Goal: Task Accomplishment & Management: Use online tool/utility

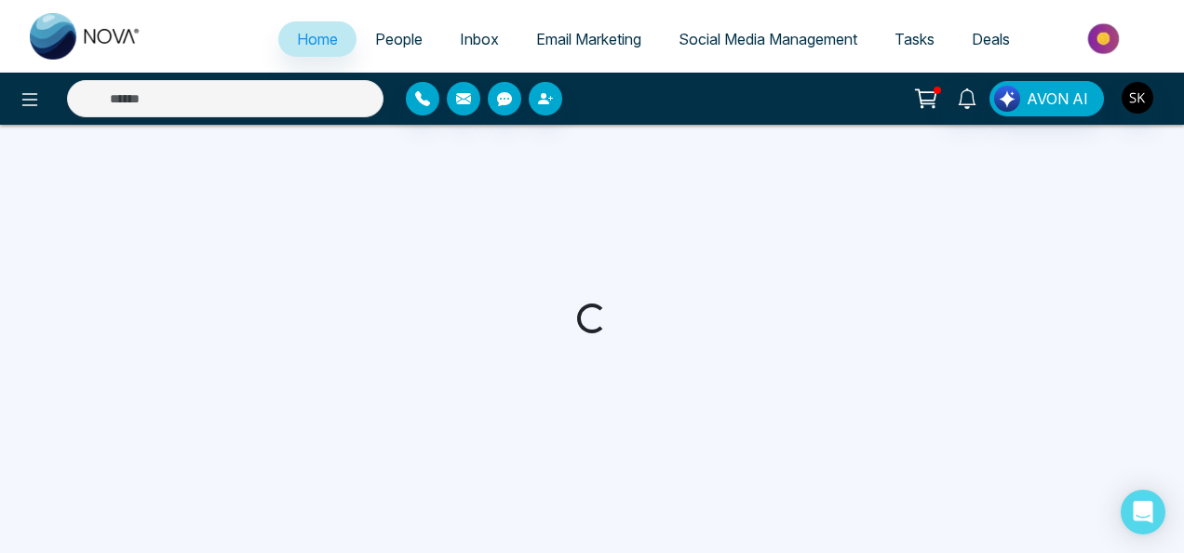
select select "*"
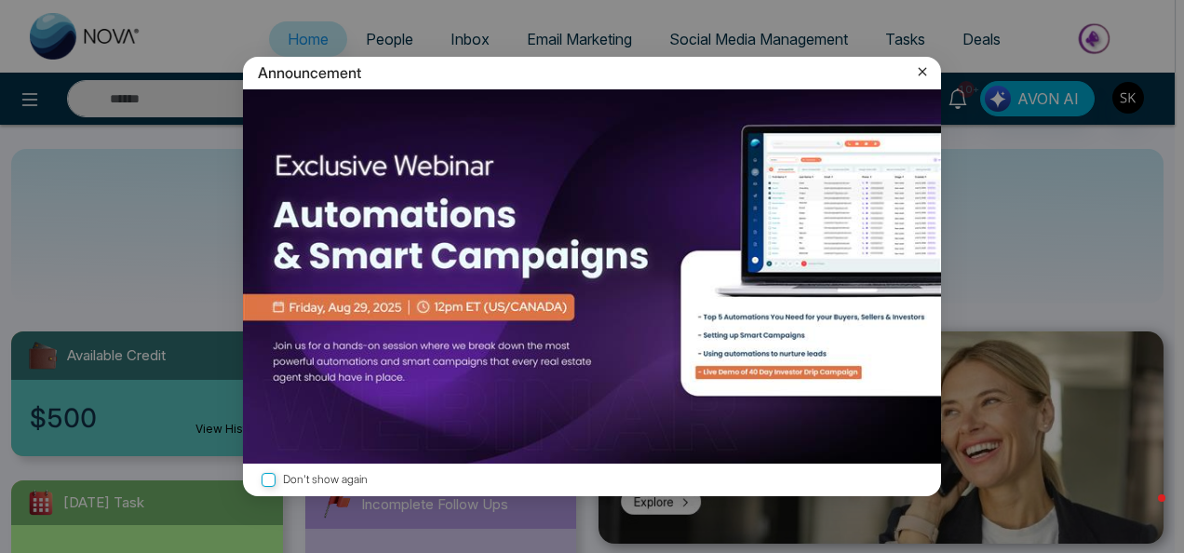
click at [923, 80] on icon at bounding box center [922, 71] width 19 height 19
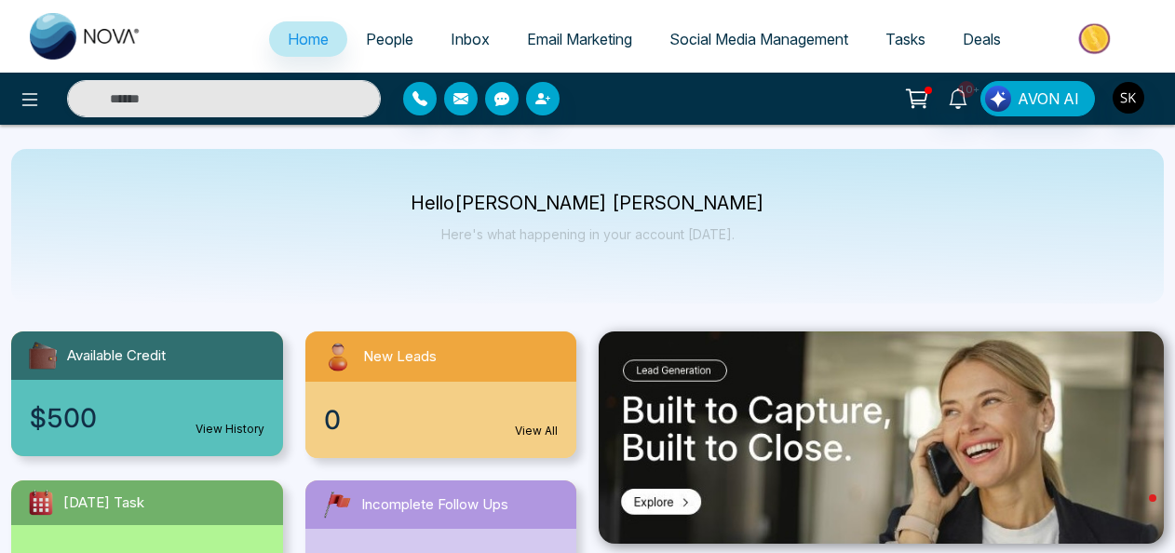
click at [847, 48] on link "Social Media Management" at bounding box center [759, 38] width 216 height 35
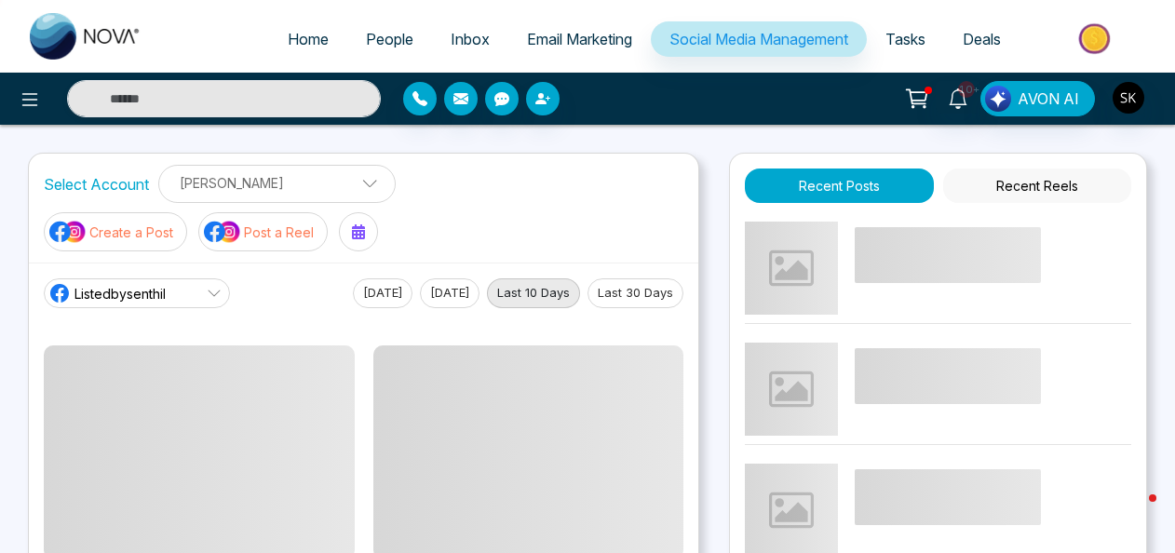
click at [244, 229] on p "Post a Reel" at bounding box center [279, 232] width 70 height 20
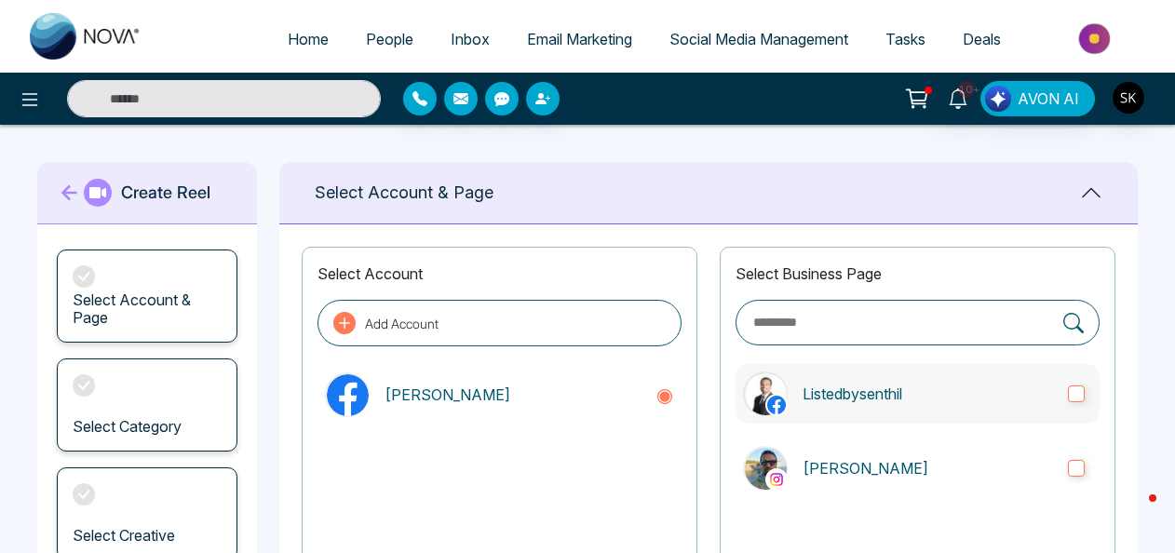
click at [1017, 388] on p "Listedbysenthil" at bounding box center [927, 394] width 250 height 22
click at [998, 450] on label "[PERSON_NAME]" at bounding box center [917, 468] width 364 height 60
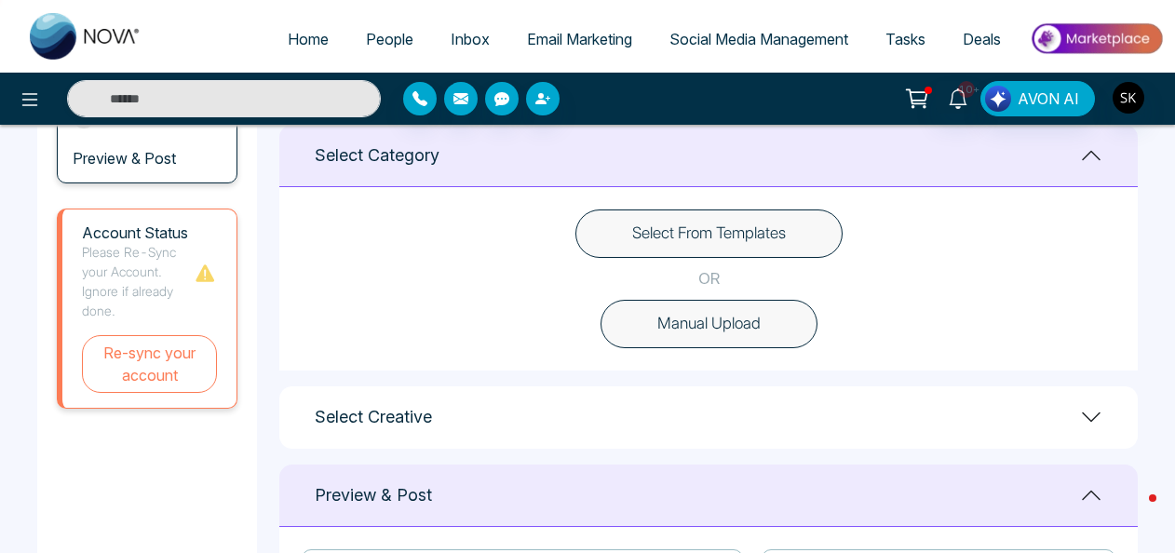
scroll to position [532, 0]
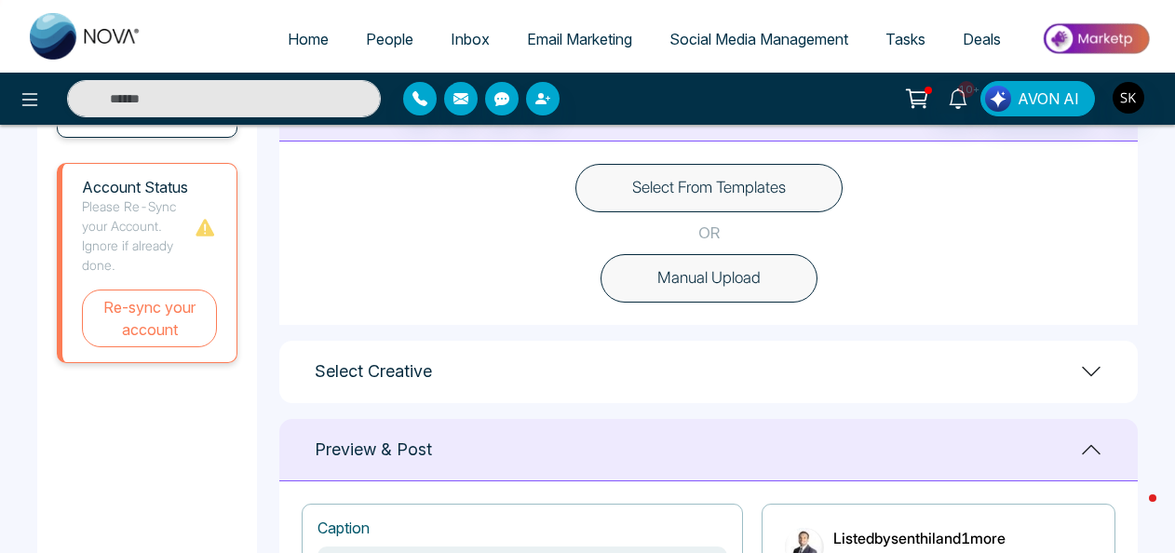
click at [1072, 369] on div "Select Creative" at bounding box center [708, 372] width 858 height 62
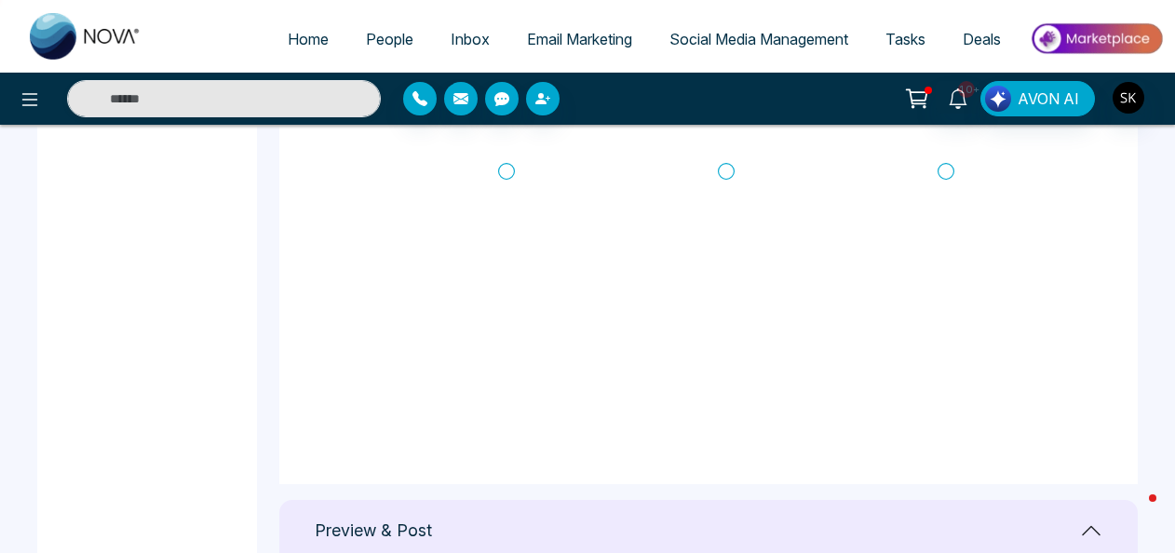
scroll to position [831, 0]
click at [510, 156] on icon at bounding box center [506, 163] width 17 height 19
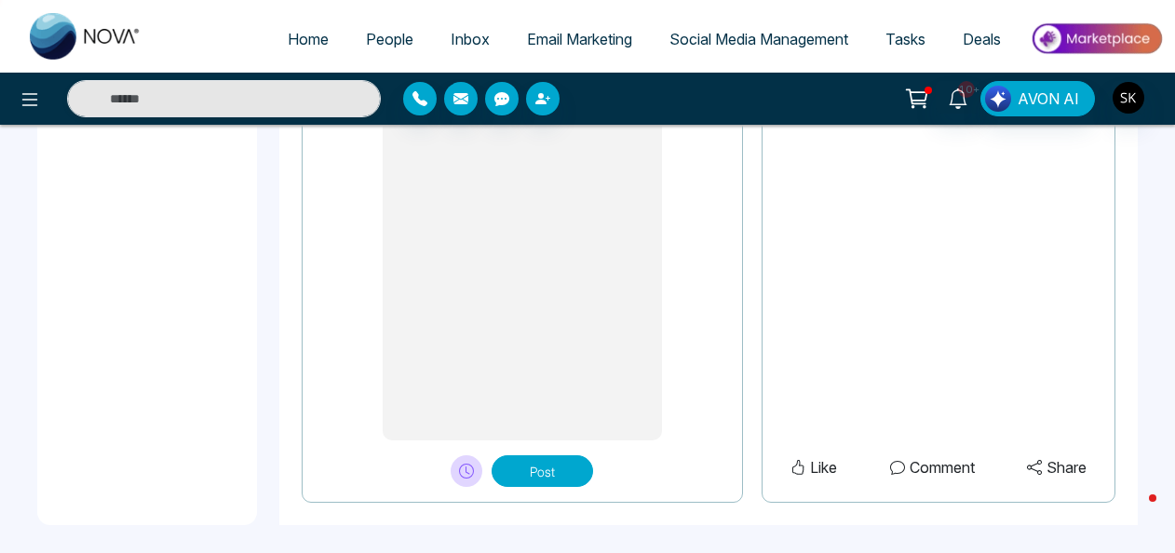
scroll to position [1694, 0]
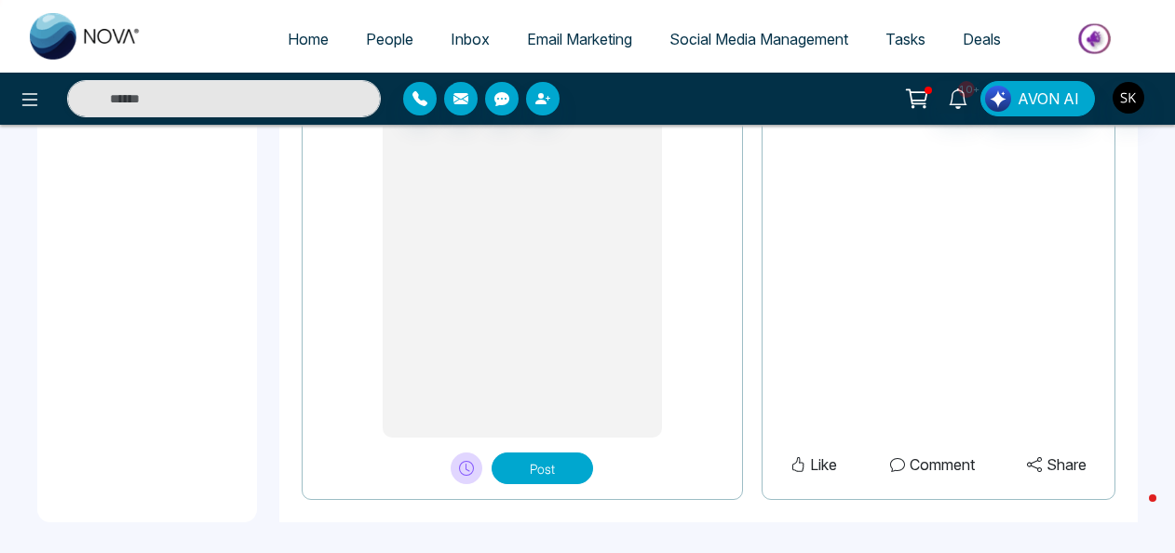
click at [551, 457] on button "Post" at bounding box center [542, 468] width 101 height 32
type textarea "**********"
